Goal: Transaction & Acquisition: Purchase product/service

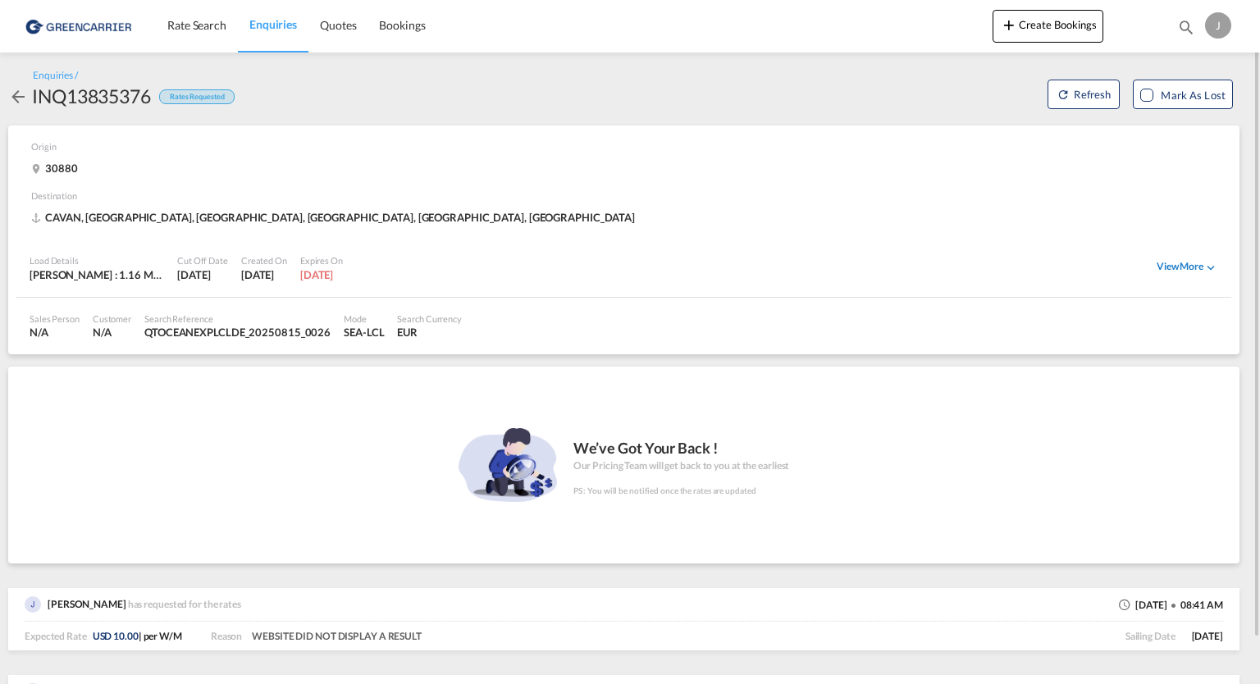
click at [1170, 263] on div "View More" at bounding box center [1188, 267] width 62 height 15
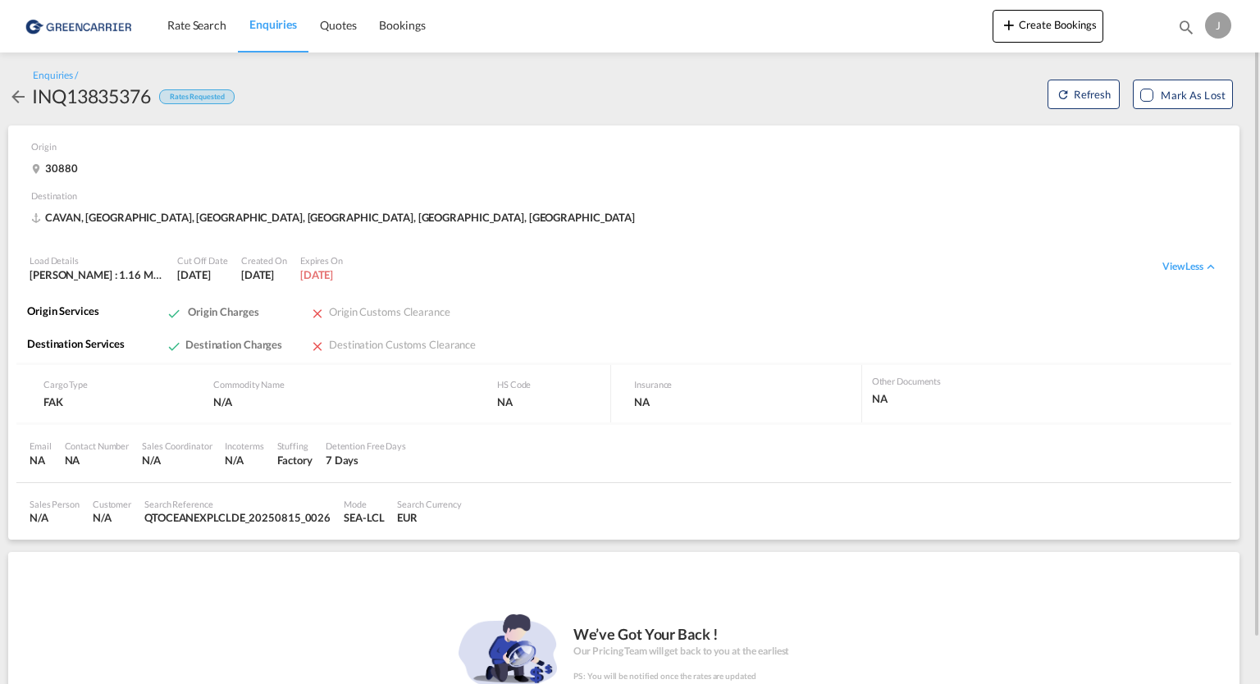
click at [14, 98] on md-icon "icon-arrow-left" at bounding box center [18, 97] width 20 height 20
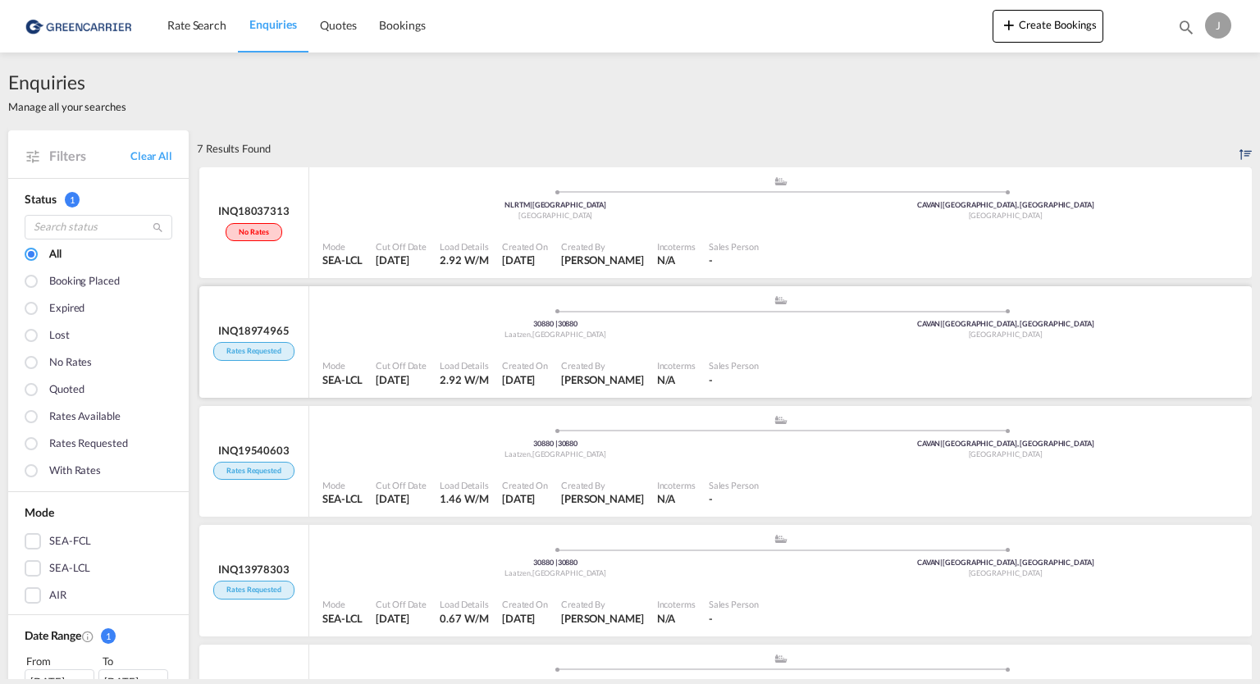
click at [750, 371] on div "Sales Person" at bounding box center [734, 365] width 50 height 12
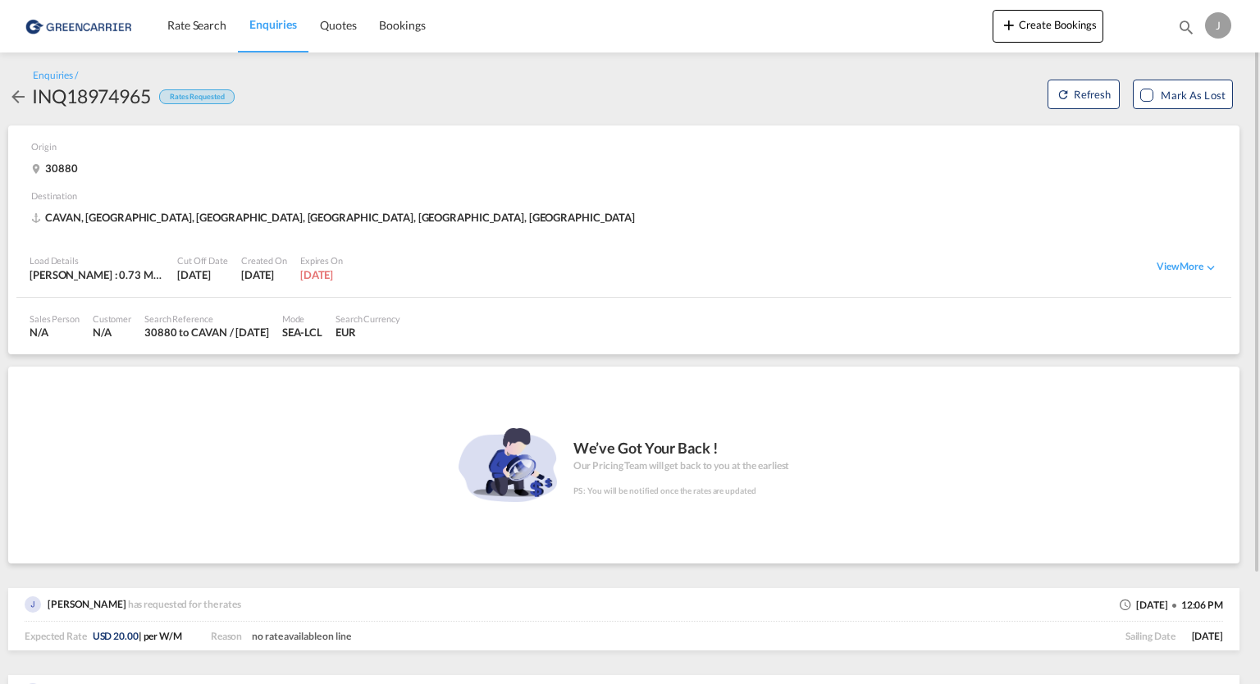
click at [126, 630] on div "Expected Rate USD 20.00 | per W/M" at bounding box center [106, 637] width 162 height 14
click at [112, 637] on span "USD 20.00" at bounding box center [116, 636] width 46 height 12
click at [144, 639] on span "USD 20.00 | per W/M" at bounding box center [137, 636] width 89 height 12
click at [174, 637] on span "USD 20.00 | per W/M" at bounding box center [137, 636] width 89 height 12
click at [180, 637] on span "USD 20.00 | per W/M" at bounding box center [137, 636] width 89 height 12
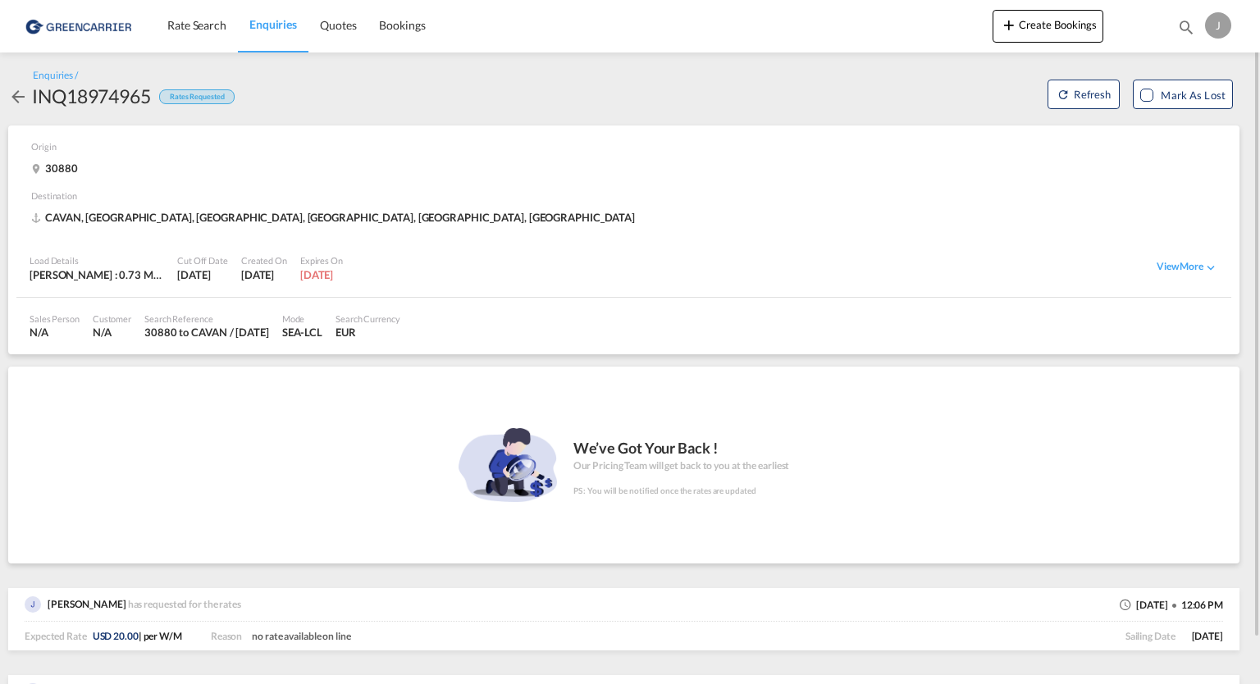
click at [96, 24] on img at bounding box center [80, 25] width 111 height 37
click at [1225, 29] on div "J" at bounding box center [1218, 25] width 26 height 26
click at [656, 109] on md-backdrop at bounding box center [630, 342] width 1260 height 684
click at [30, 26] on img at bounding box center [80, 25] width 111 height 37
click at [55, 25] on img at bounding box center [80, 25] width 111 height 37
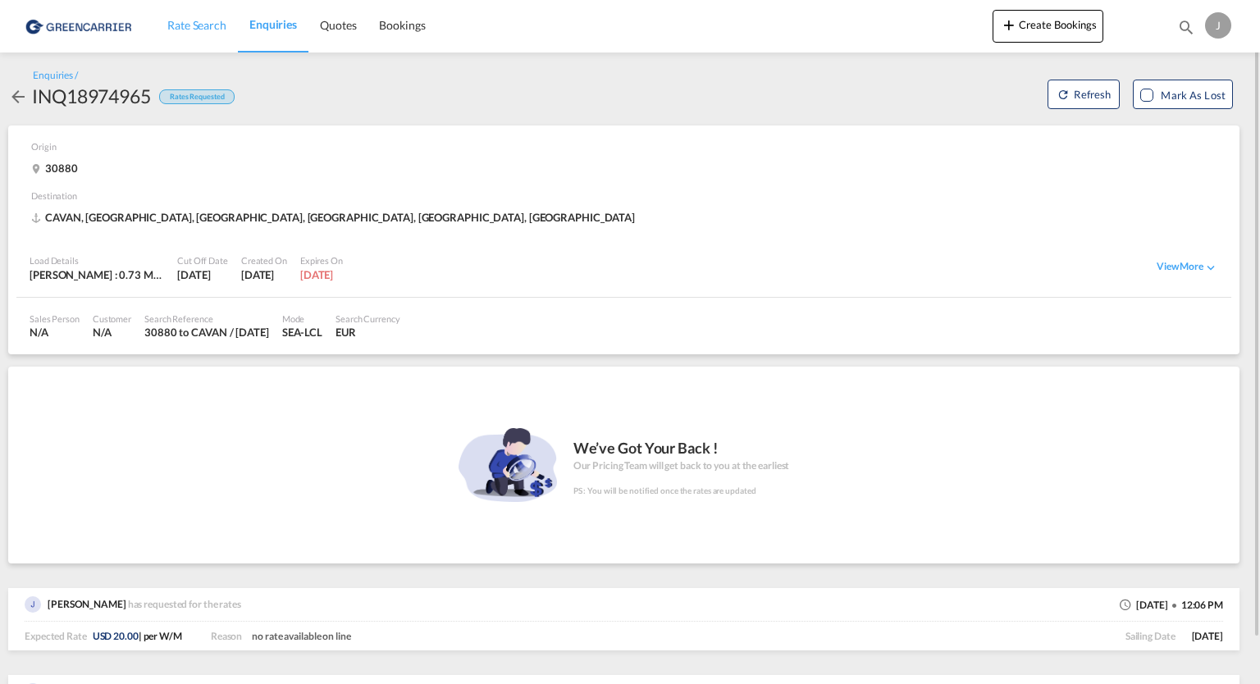
click at [205, 25] on span "Rate Search" at bounding box center [196, 25] width 59 height 14
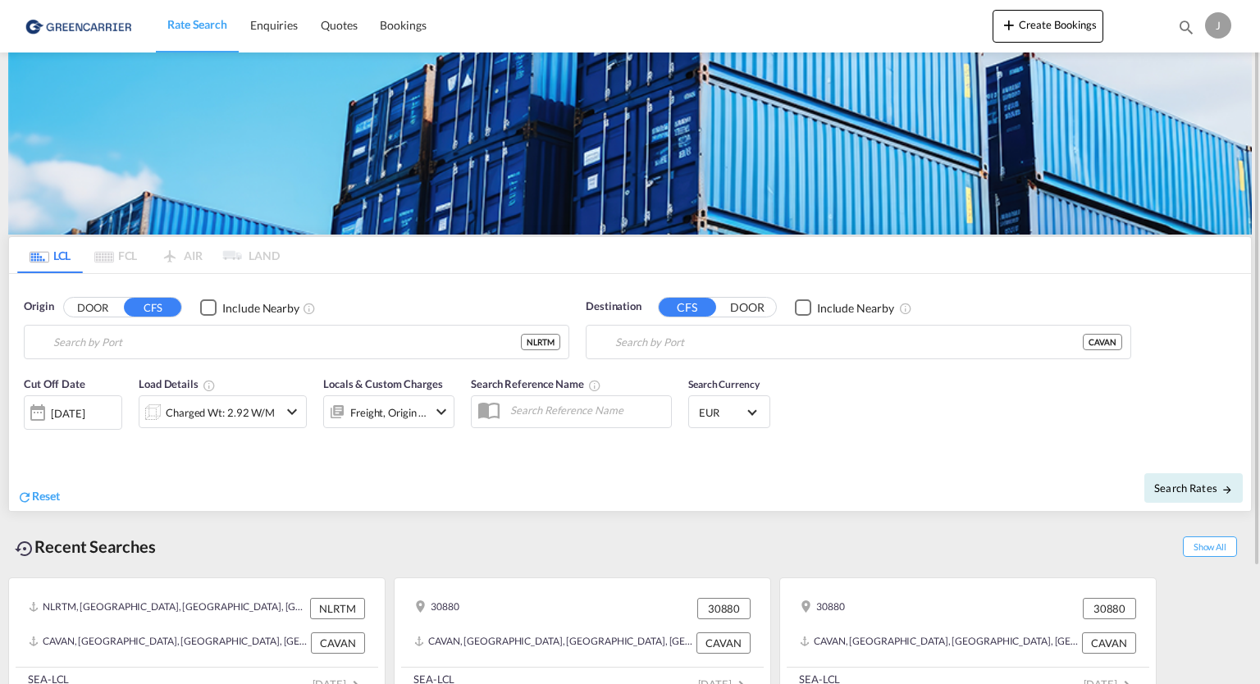
type input "[GEOGRAPHIC_DATA], NLRTM"
type input "[GEOGRAPHIC_DATA], [GEOGRAPHIC_DATA], CAVAN"
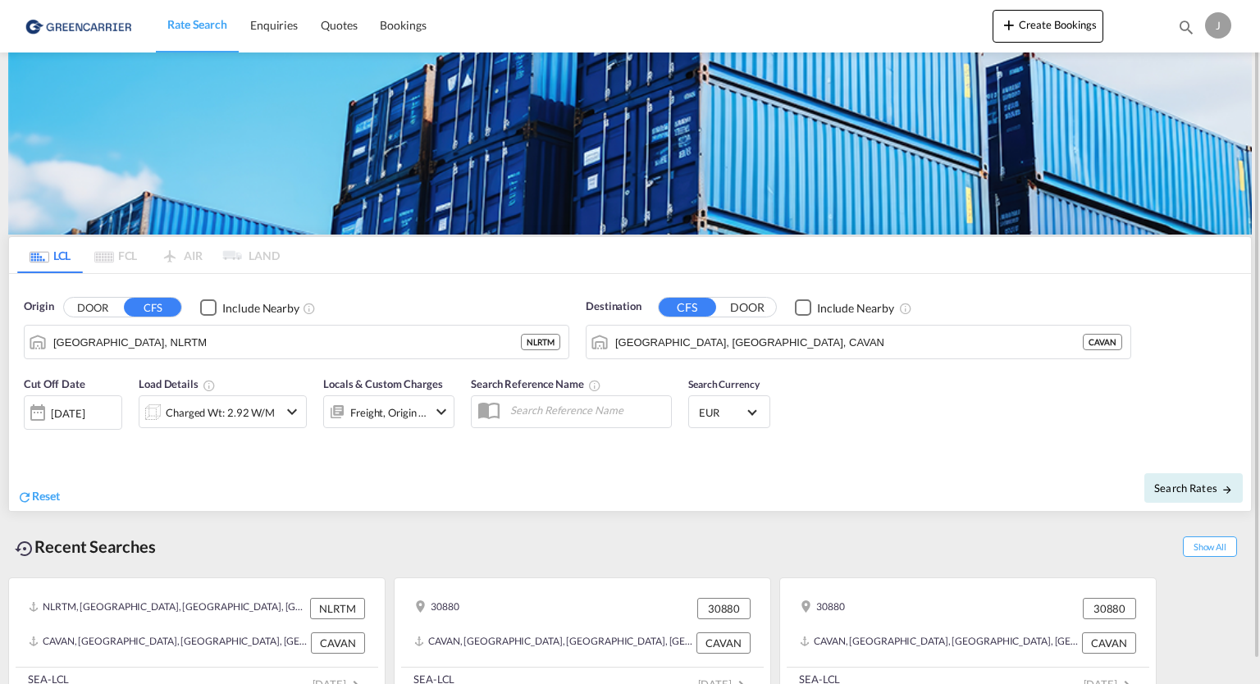
scroll to position [25, 0]
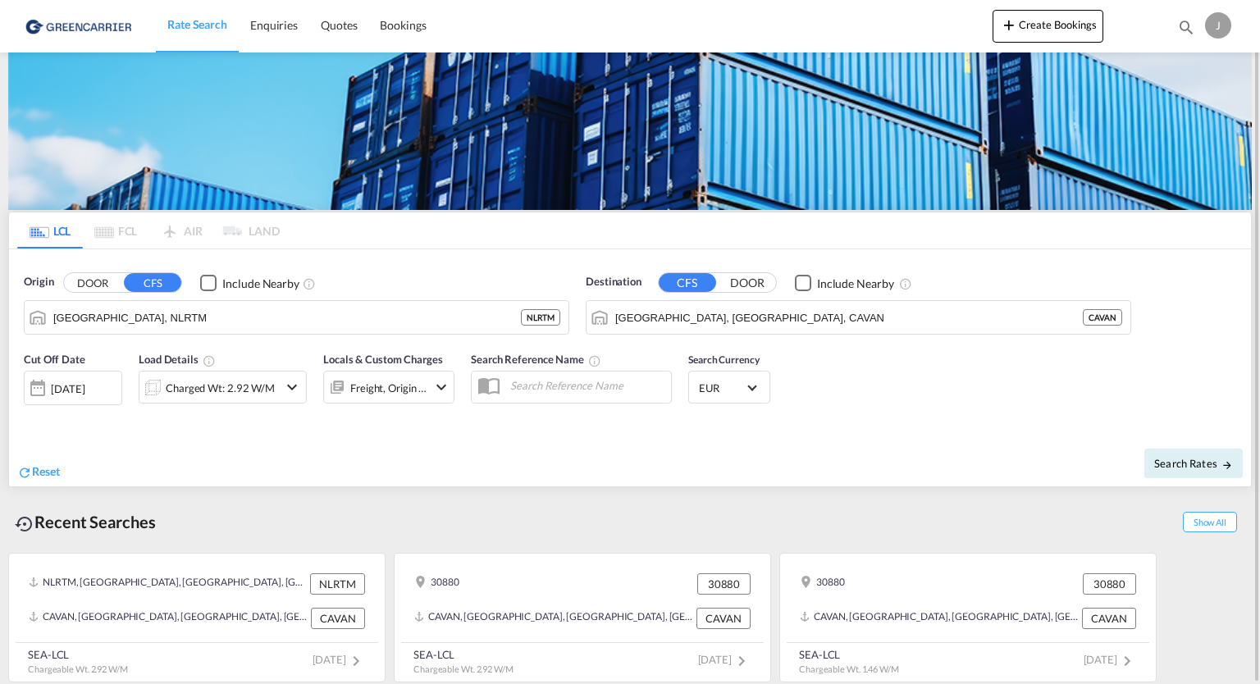
click at [221, 464] on div "Reset" at bounding box center [325, 458] width 617 height 45
click at [1188, 466] on span "Search Rates" at bounding box center [1193, 463] width 79 height 13
type input "NLRTM to CAVAN / [DATE]"
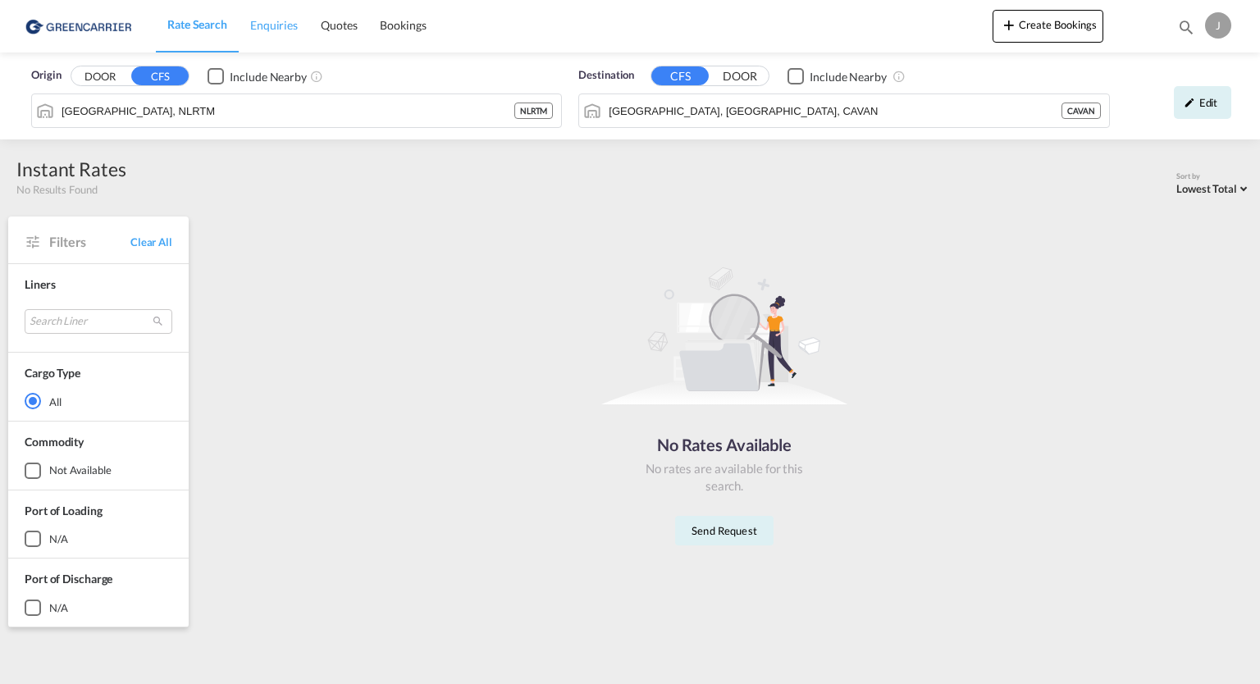
click at [276, 30] on span "Enquiries" at bounding box center [274, 25] width 48 height 14
